Goal: Check status

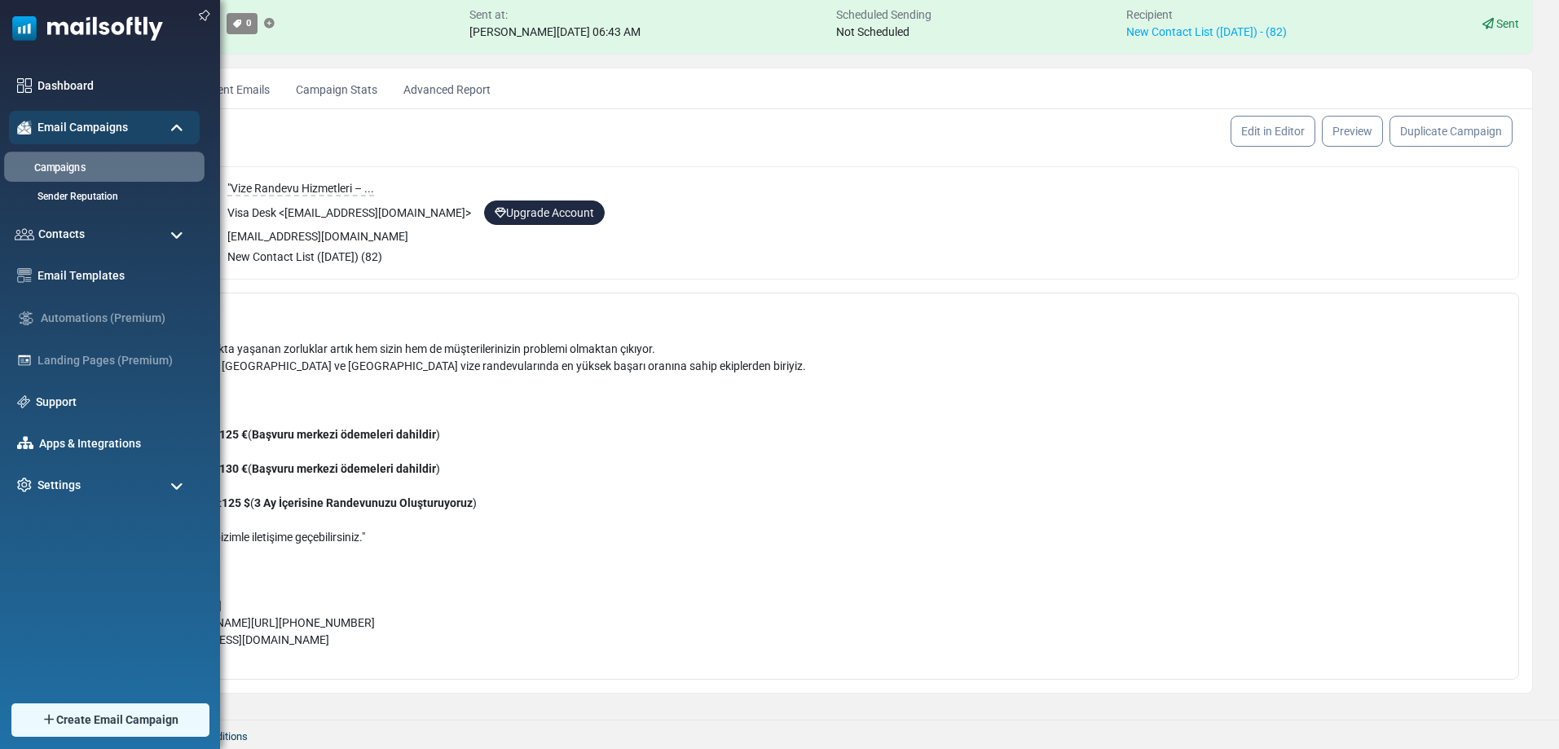
click at [55, 166] on link "Campaigns" at bounding box center [102, 168] width 196 height 15
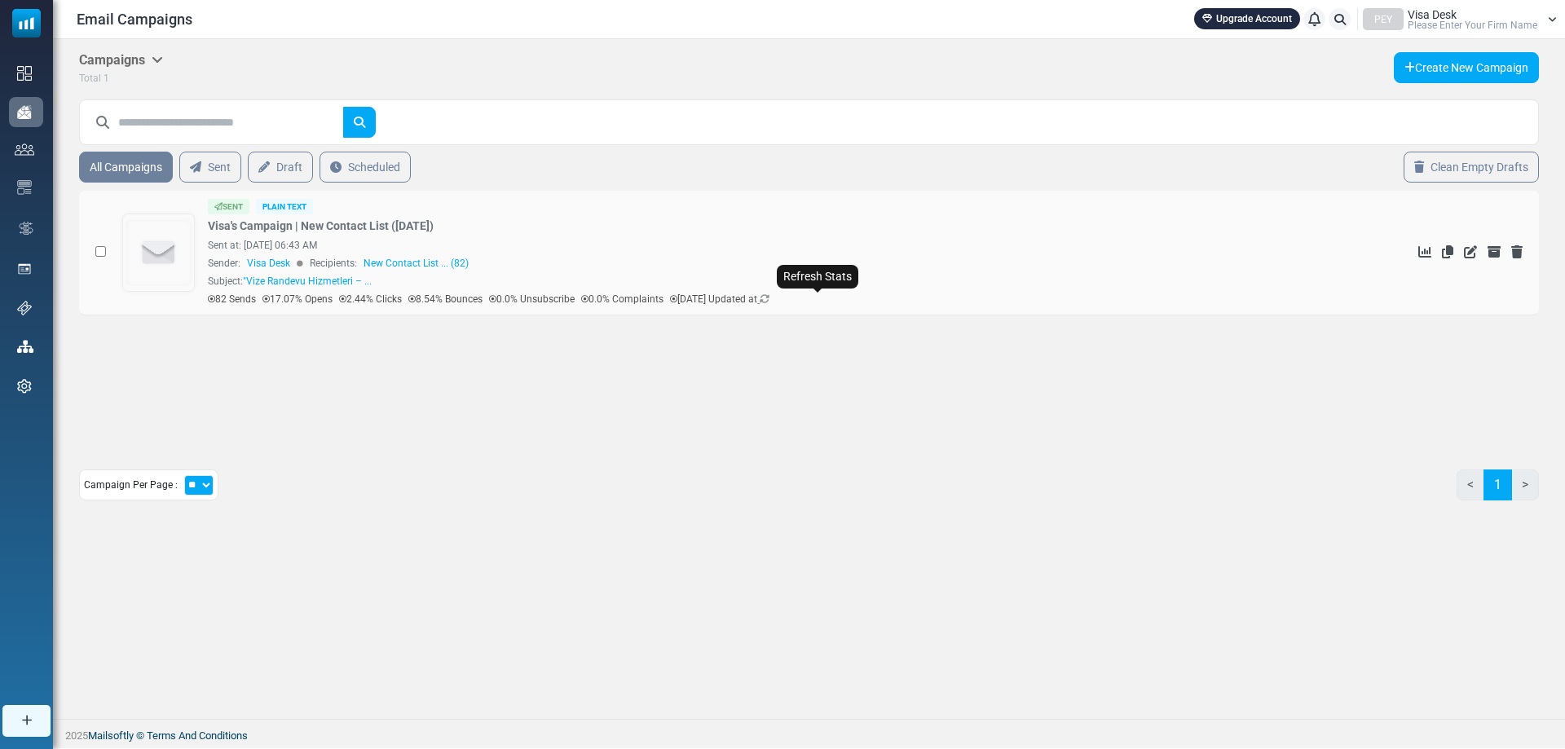
click at [769, 295] on icon at bounding box center [765, 299] width 10 height 10
click at [266, 299] on icon at bounding box center [265, 299] width 7 height 1
click at [277, 299] on p "17.07% Opens" at bounding box center [297, 299] width 70 height 15
click at [361, 278] on span ""Vize Randevu Hizmetleri – ..." at bounding box center [307, 280] width 129 height 11
